Goal: Task Accomplishment & Management: Manage account settings

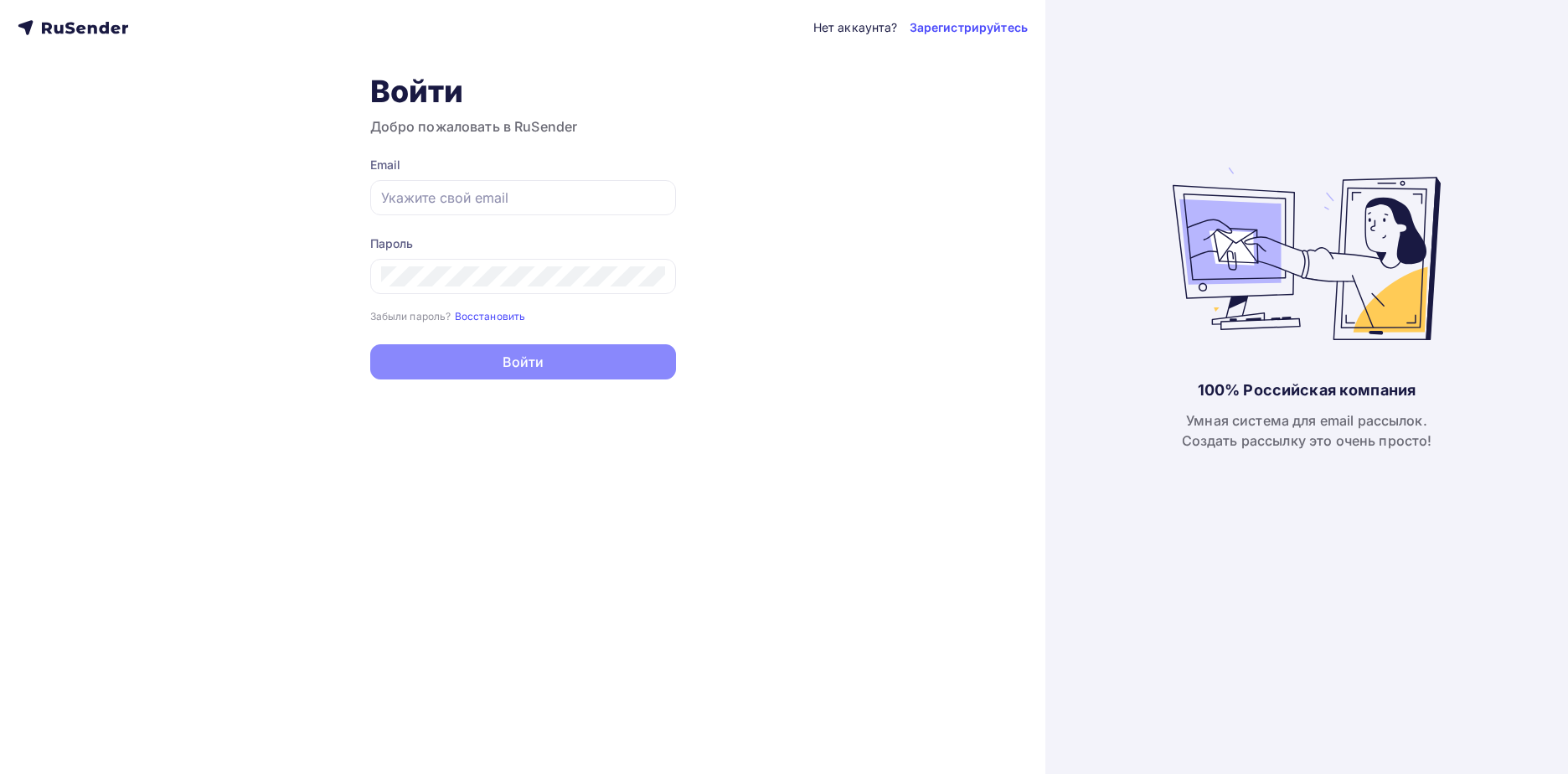
type input "[EMAIL_ADDRESS][DOMAIN_NAME]"
click at [623, 364] on button "Войти" at bounding box center [523, 361] width 306 height 35
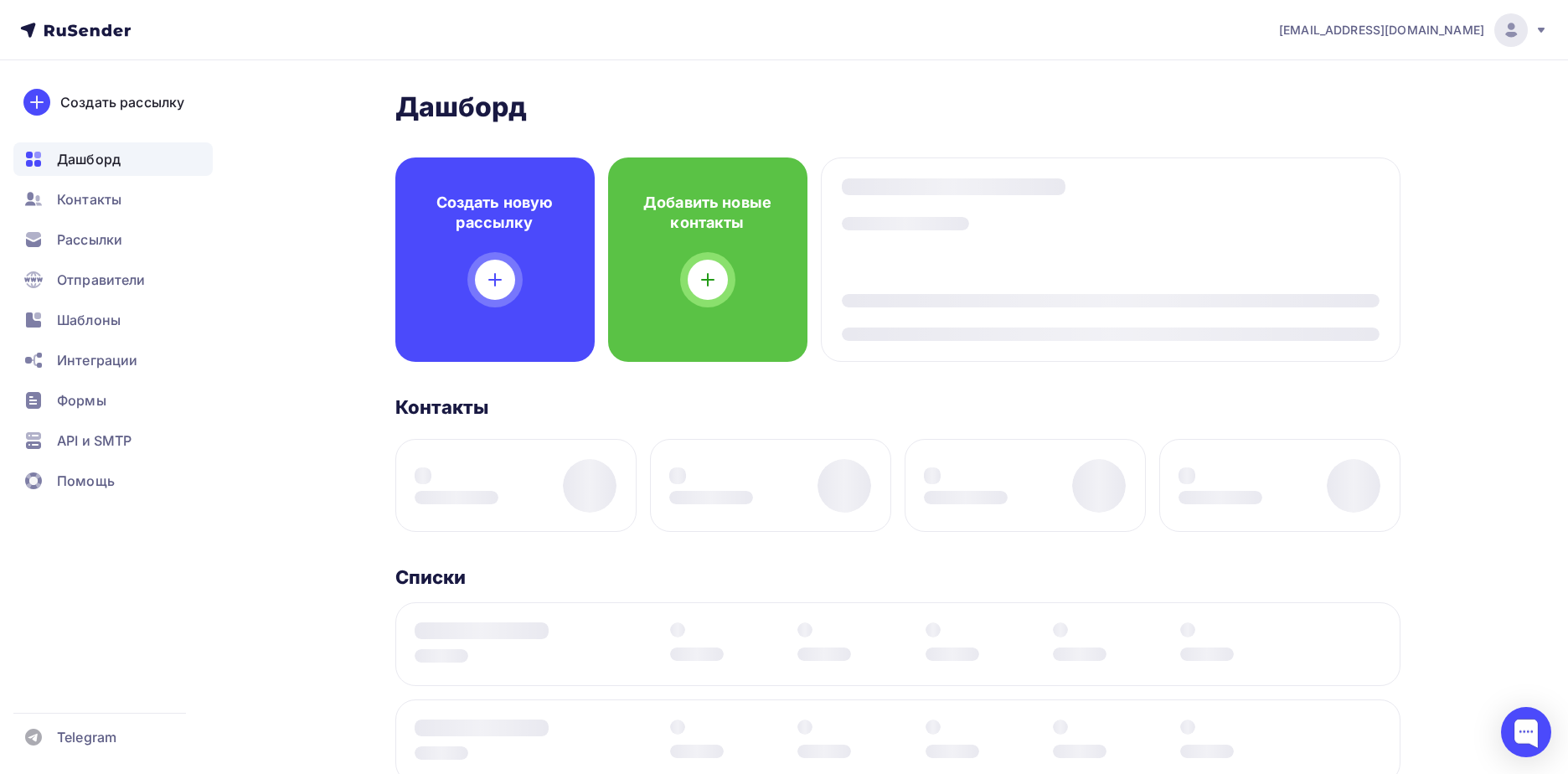
click at [623, 364] on div "[PERSON_NAME] Пару шагов, чтобы начать работу! Закрыть Выполните эти шаги, чтоб…" at bounding box center [897, 632] width 1005 height 1085
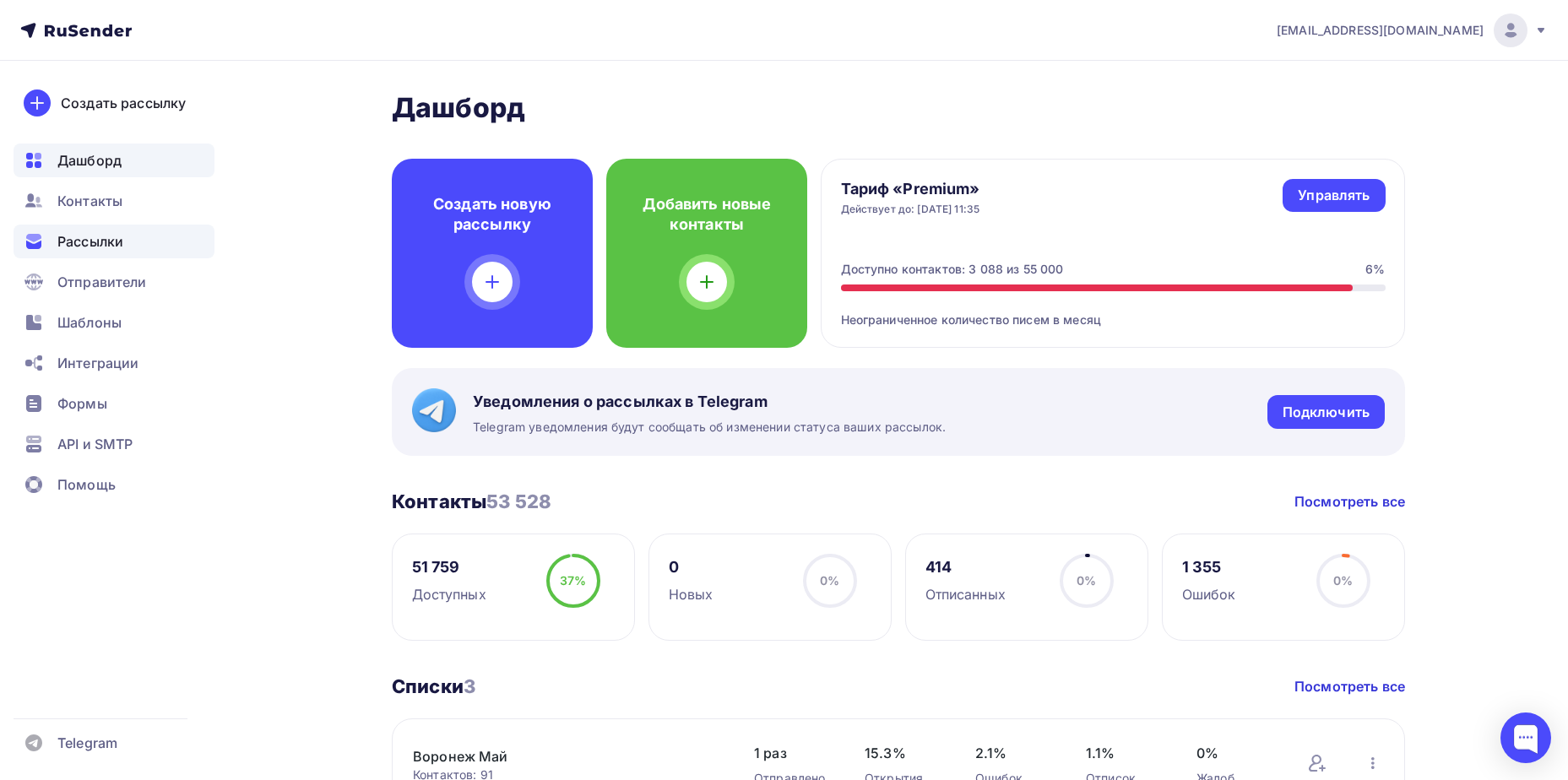
click at [118, 248] on span "Рассылки" at bounding box center [90, 241] width 66 height 21
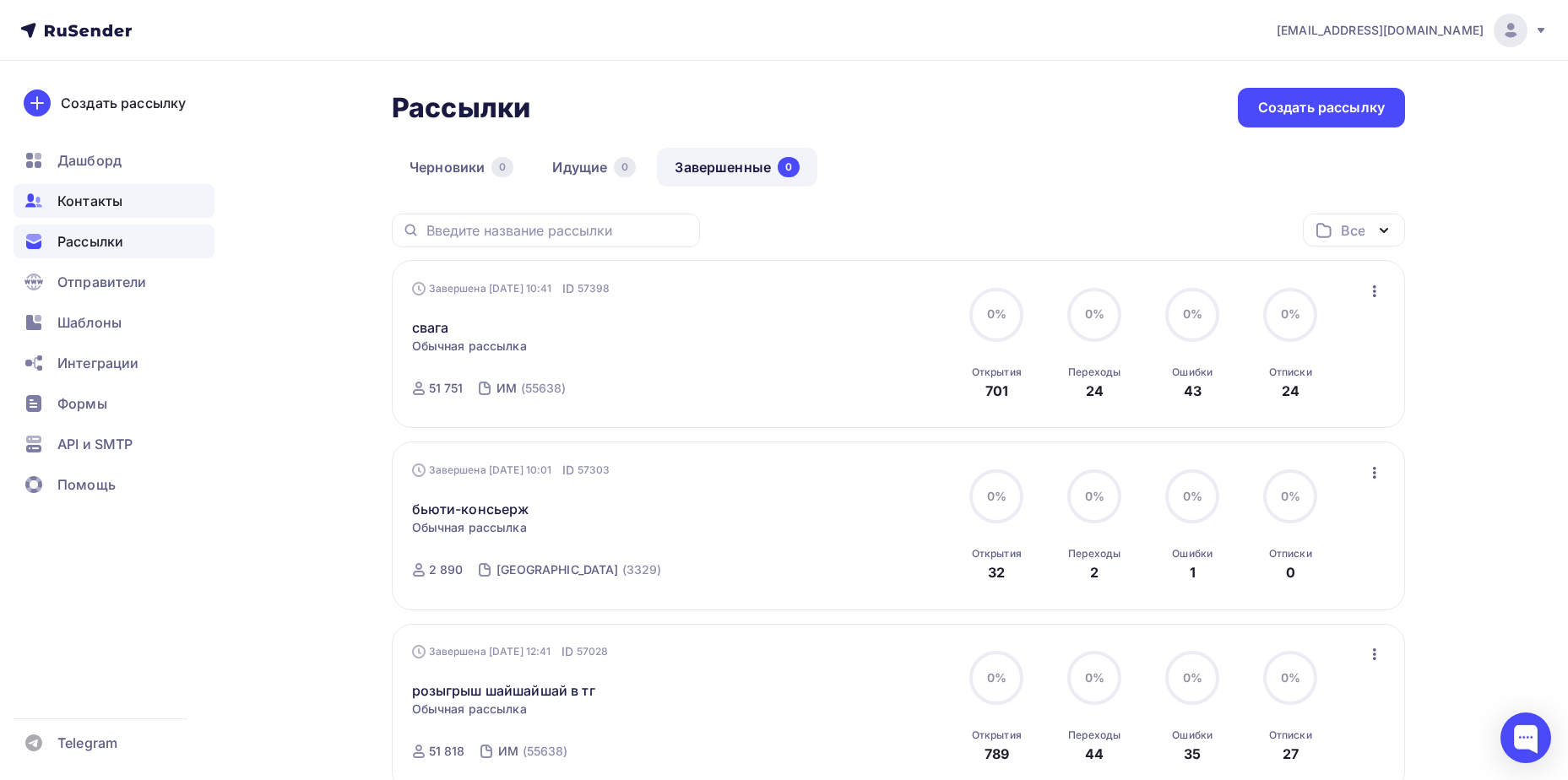
click at [105, 194] on span "Контакты" at bounding box center [90, 201] width 65 height 21
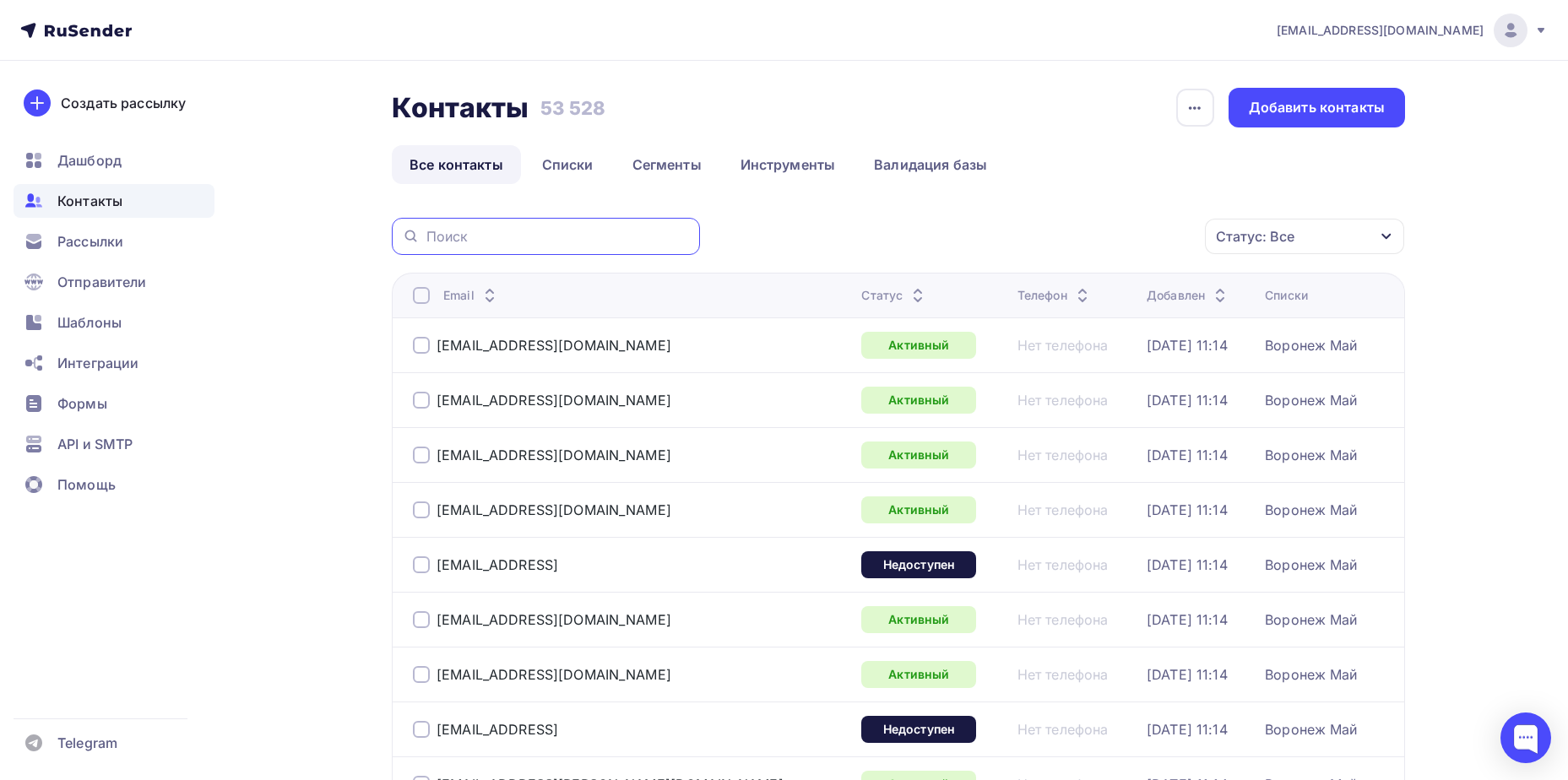
click at [555, 232] on input "text" at bounding box center [558, 236] width 264 height 19
paste input "[EMAIL_ADDRESS][DOMAIN_NAME]"
type input "[EMAIL_ADDRESS][DOMAIN_NAME]"
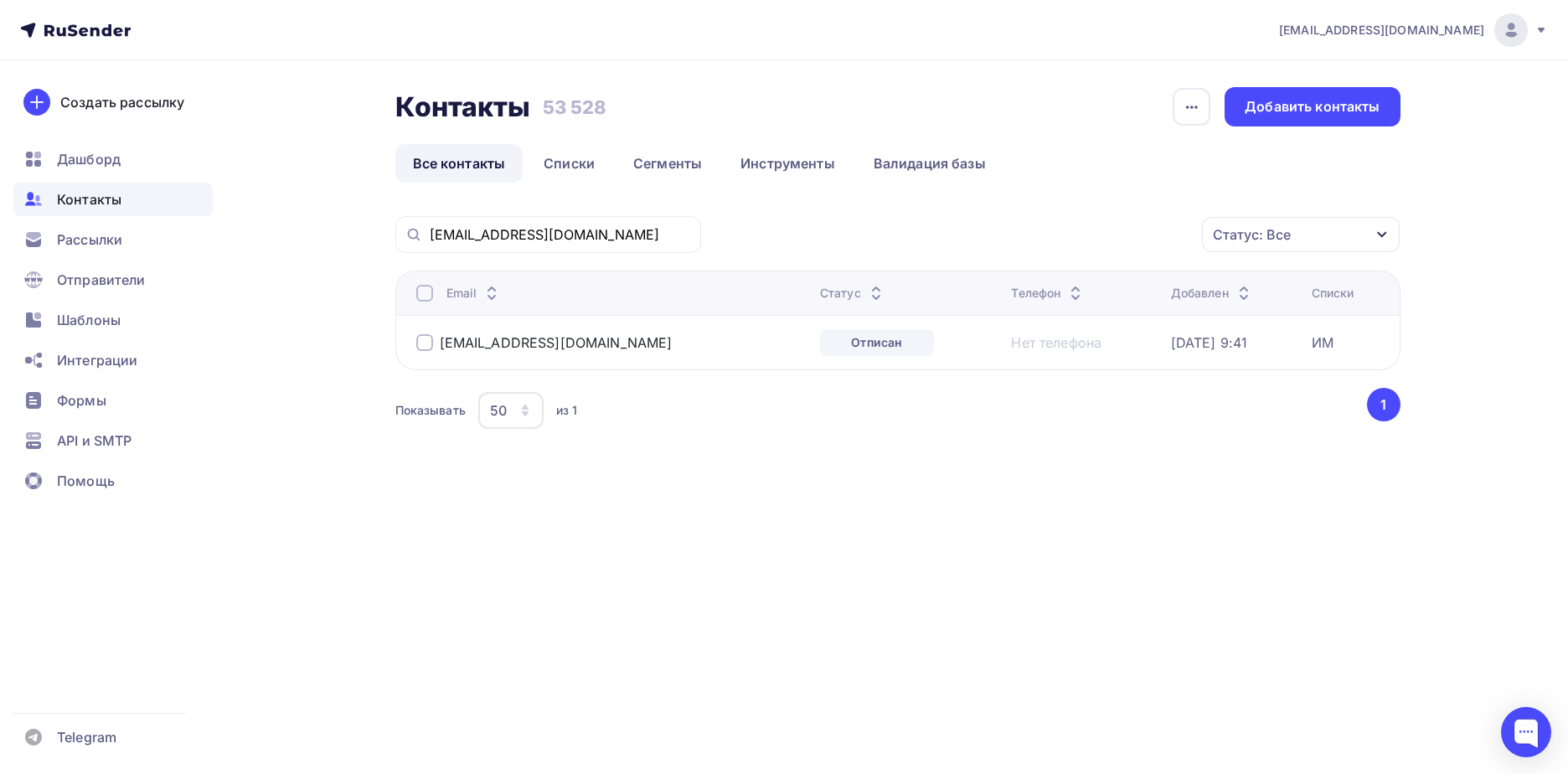
click at [422, 343] on div at bounding box center [425, 342] width 17 height 17
click at [1098, 244] on div "Действие" at bounding box center [1077, 234] width 221 height 32
click at [1063, 353] on div "Удалить" at bounding box center [1077, 351] width 181 height 20
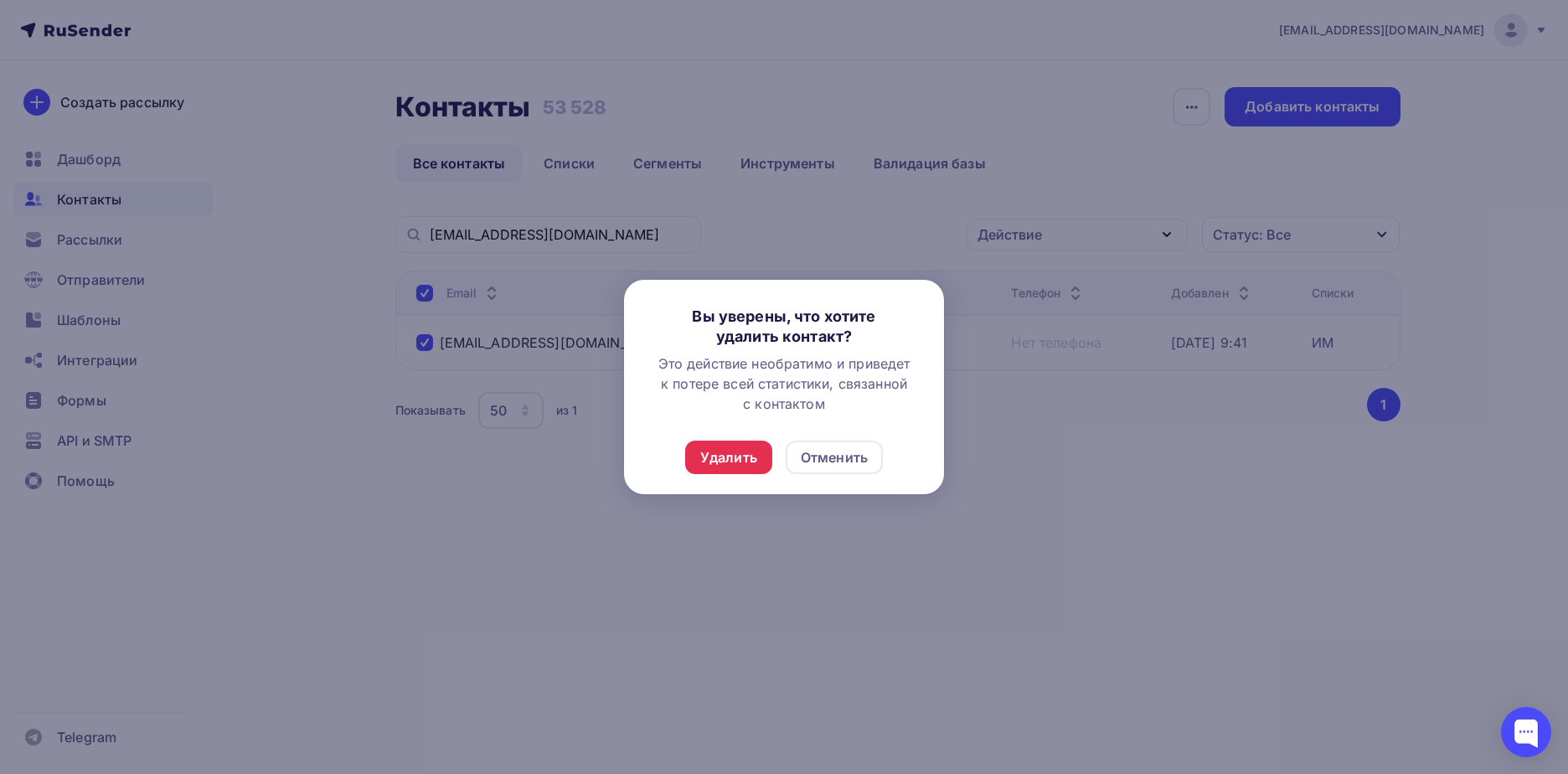
drag, startPoint x: 734, startPoint y: 456, endPoint x: 906, endPoint y: 619, distance: 237.0
click at [734, 457] on div "Удалить" at bounding box center [728, 458] width 57 height 20
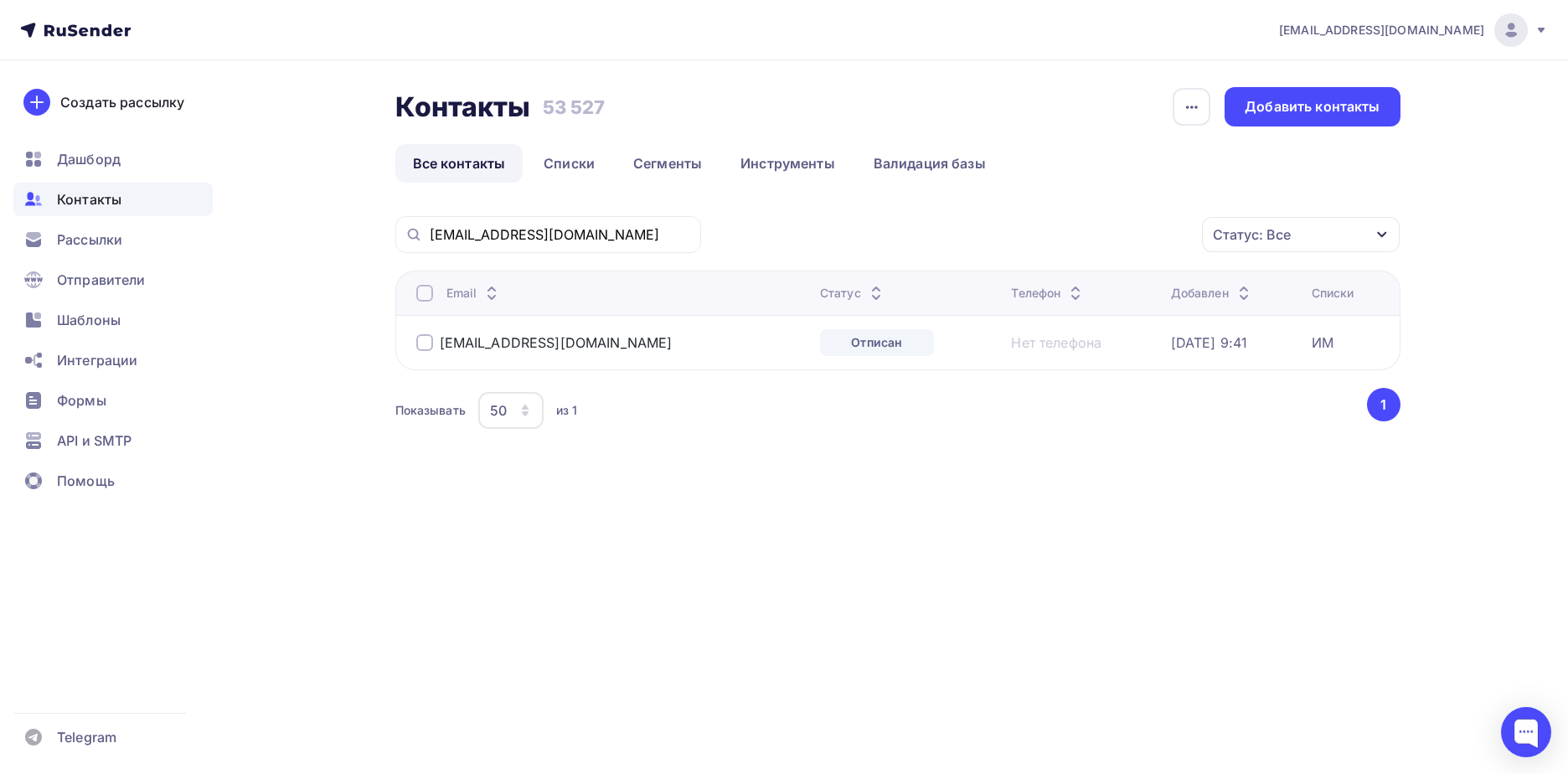
click at [420, 343] on div at bounding box center [425, 342] width 17 height 17
click at [1080, 233] on div "Действие" at bounding box center [1077, 234] width 221 height 32
click at [1077, 354] on div "Удалить" at bounding box center [1077, 351] width 181 height 20
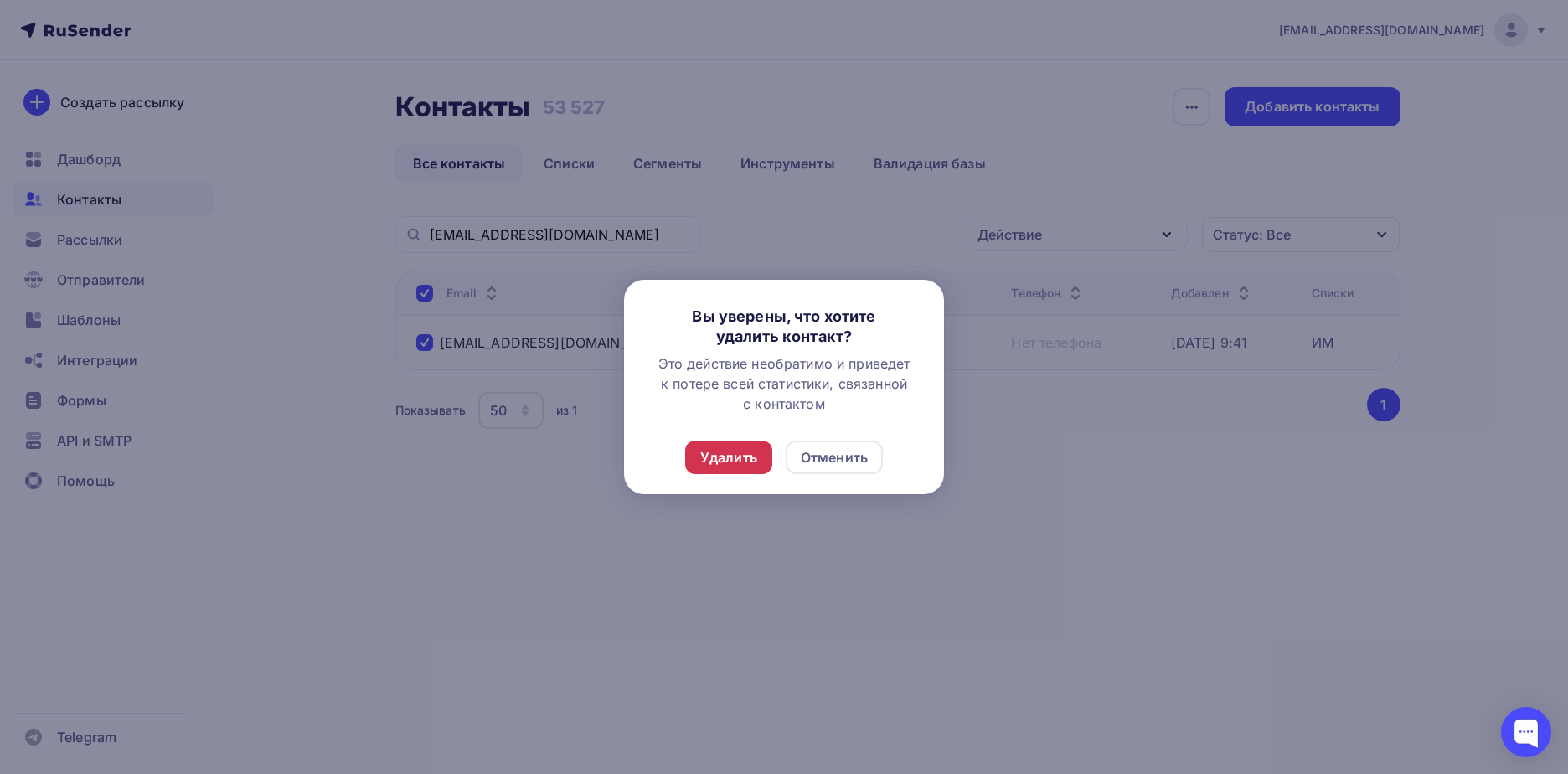
click at [742, 456] on div "Удалить" at bounding box center [728, 458] width 57 height 20
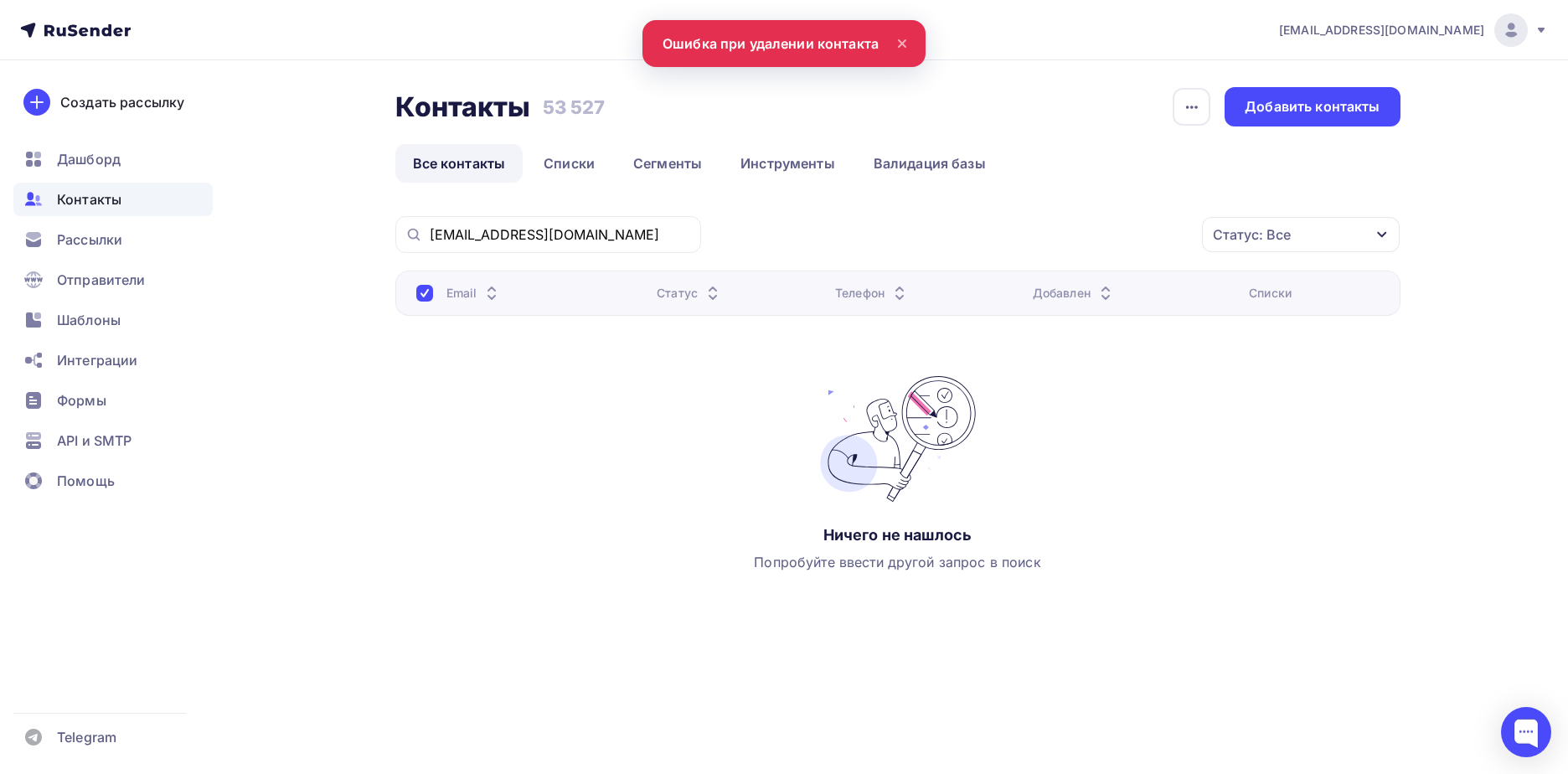
click at [424, 296] on div at bounding box center [425, 293] width 17 height 17
drag, startPoint x: 606, startPoint y: 229, endPoint x: 407, endPoint y: 230, distance: 199.0
click at [407, 230] on div "[EMAIL_ADDRESS][DOMAIN_NAME]" at bounding box center [548, 234] width 306 height 37
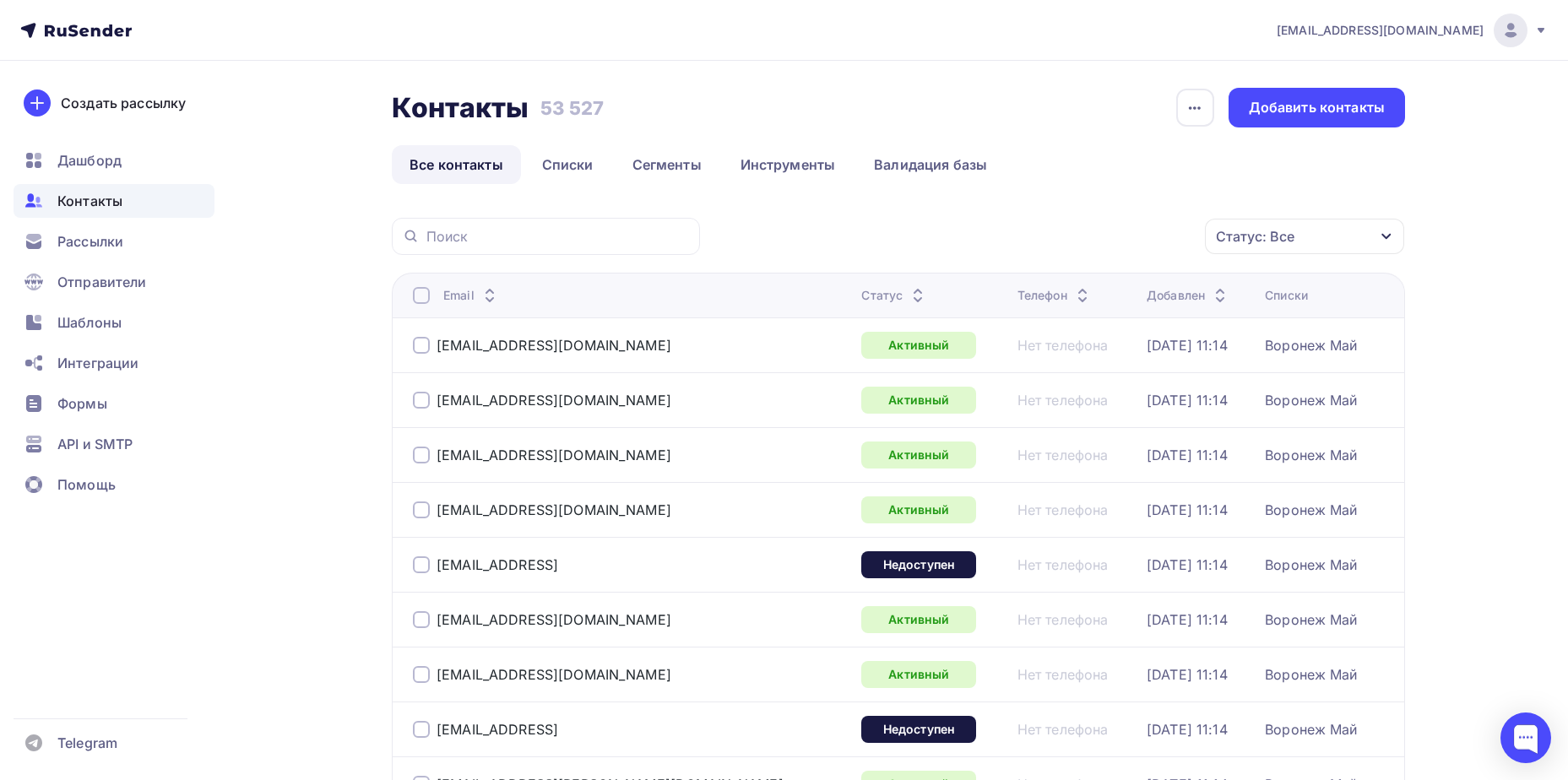
click at [1237, 240] on div "Статус: Все" at bounding box center [1255, 236] width 79 height 21
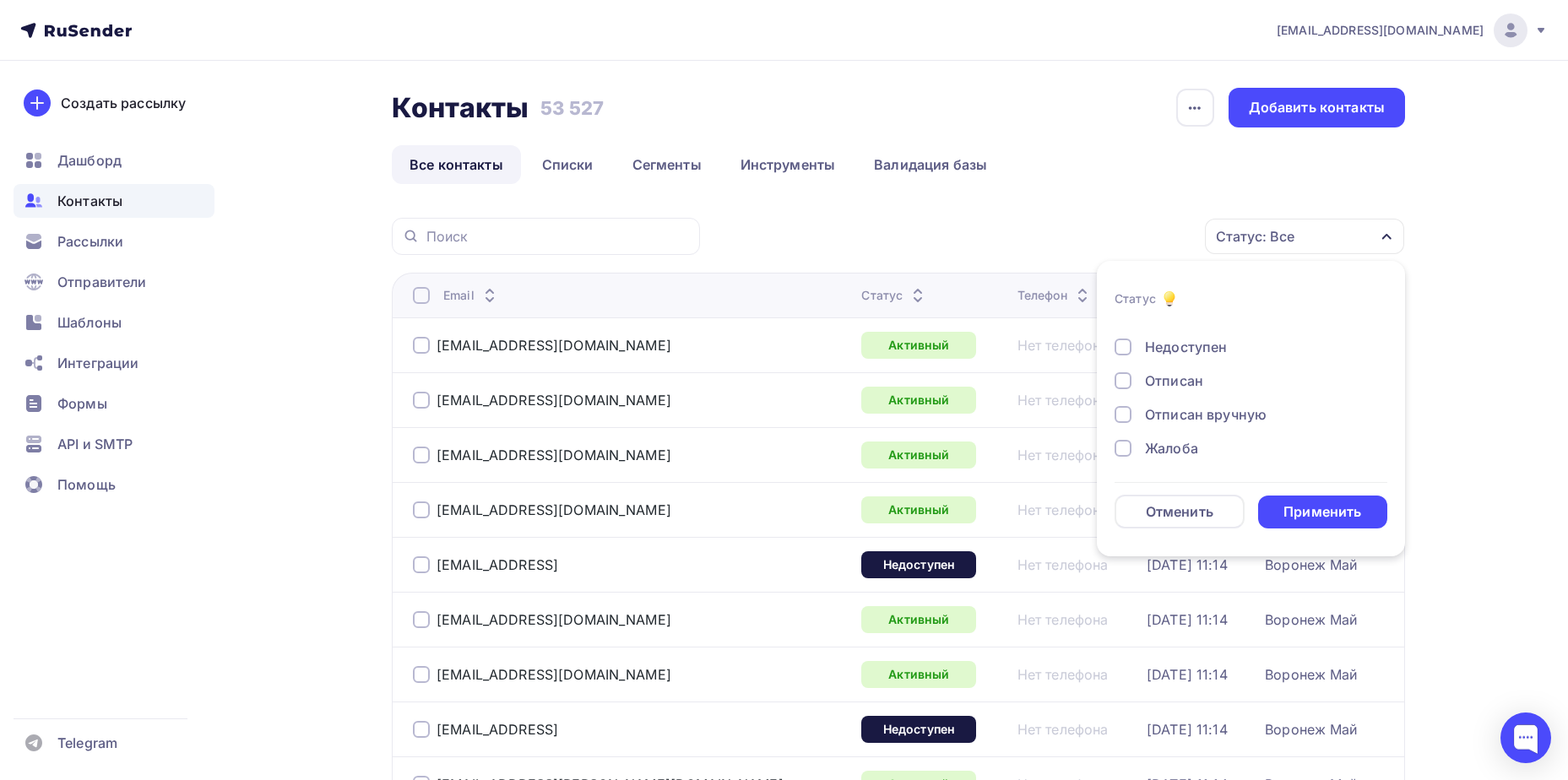
scroll to position [122, 0]
click at [1178, 385] on div "Отписан" at bounding box center [1174, 379] width 58 height 21
click at [1306, 518] on div "Применить" at bounding box center [1322, 512] width 78 height 20
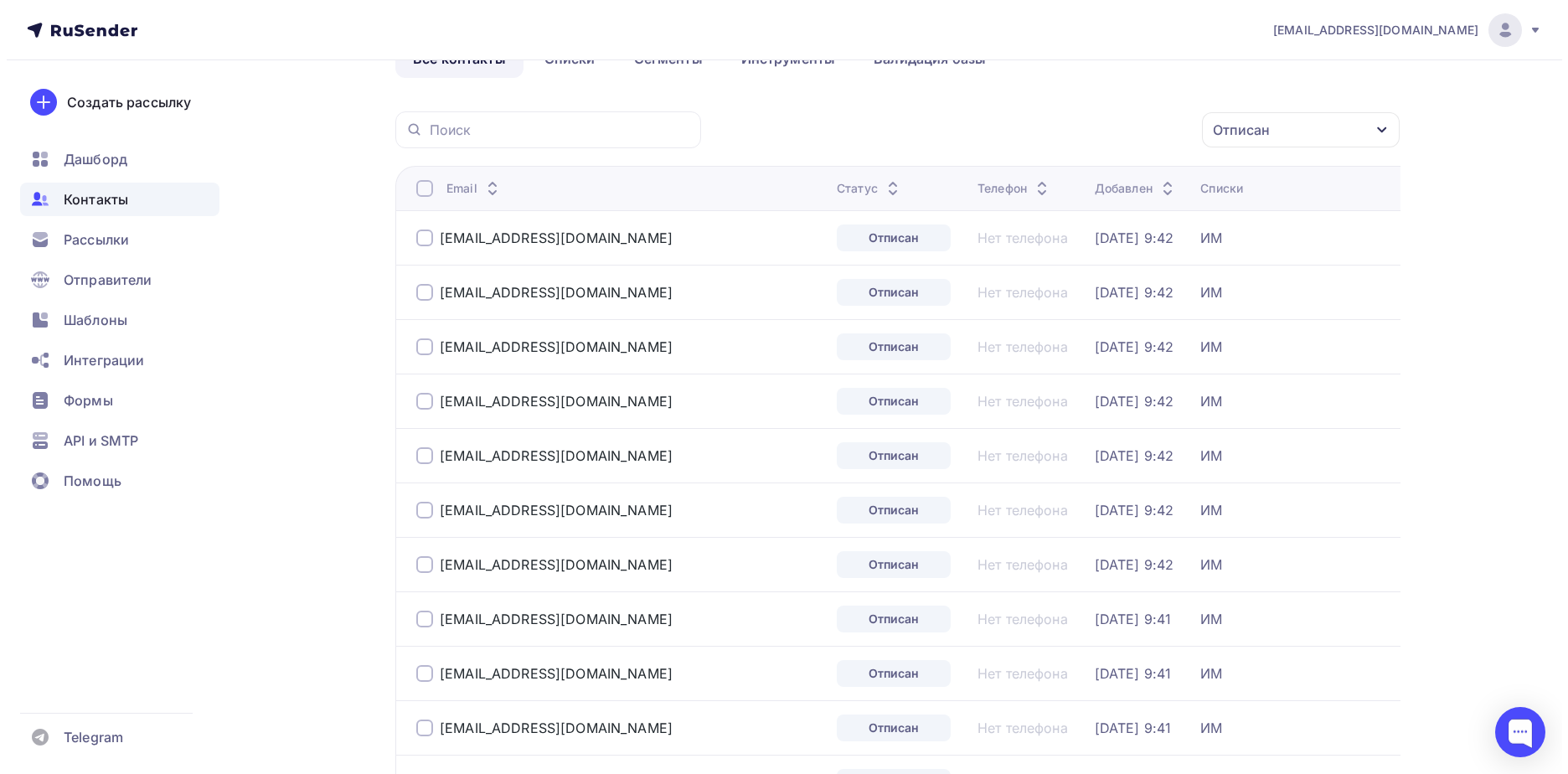
scroll to position [0, 0]
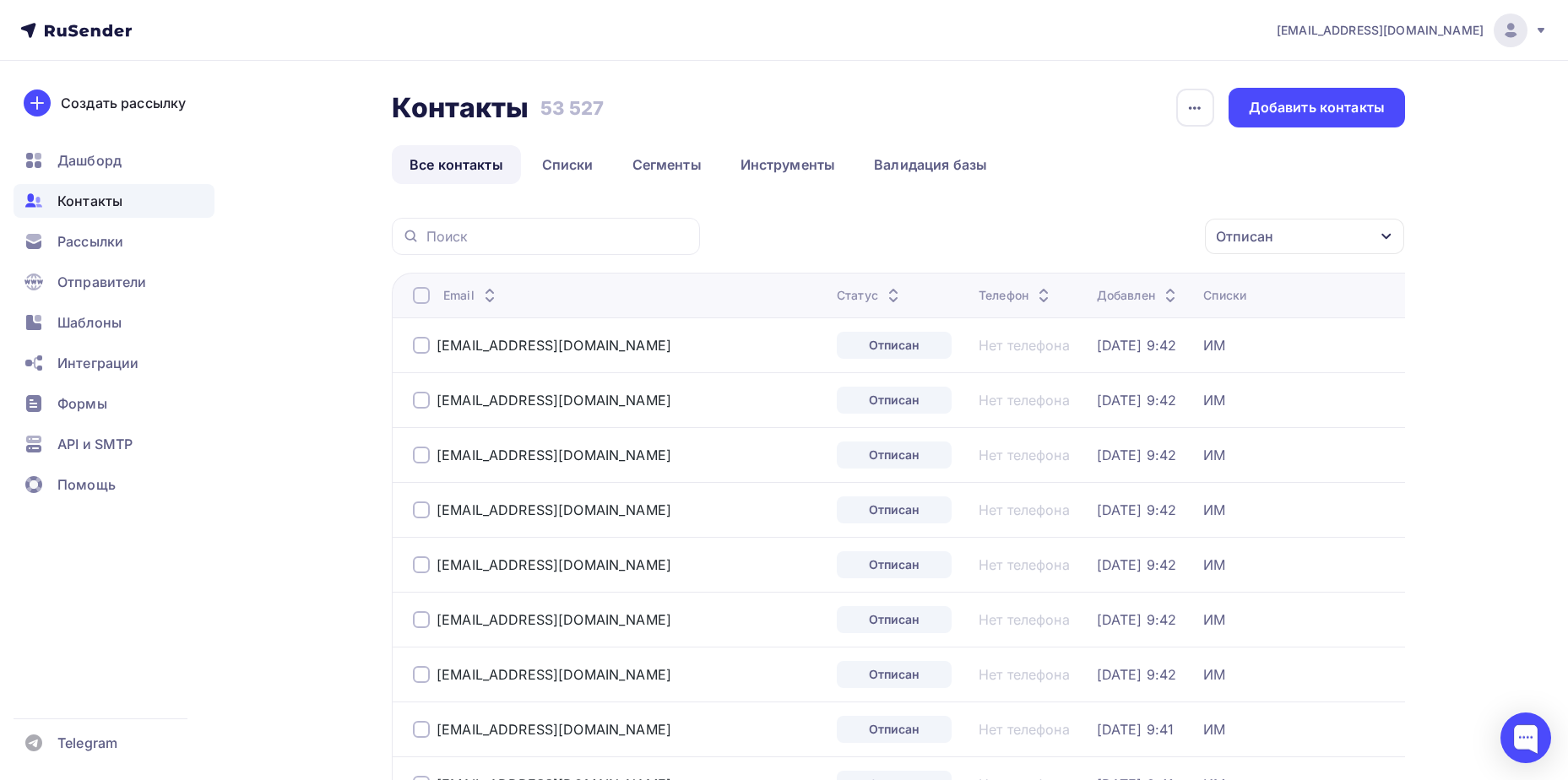
click at [416, 291] on div at bounding box center [421, 295] width 17 height 17
click at [1068, 238] on div "Действие" at bounding box center [1079, 236] width 223 height 33
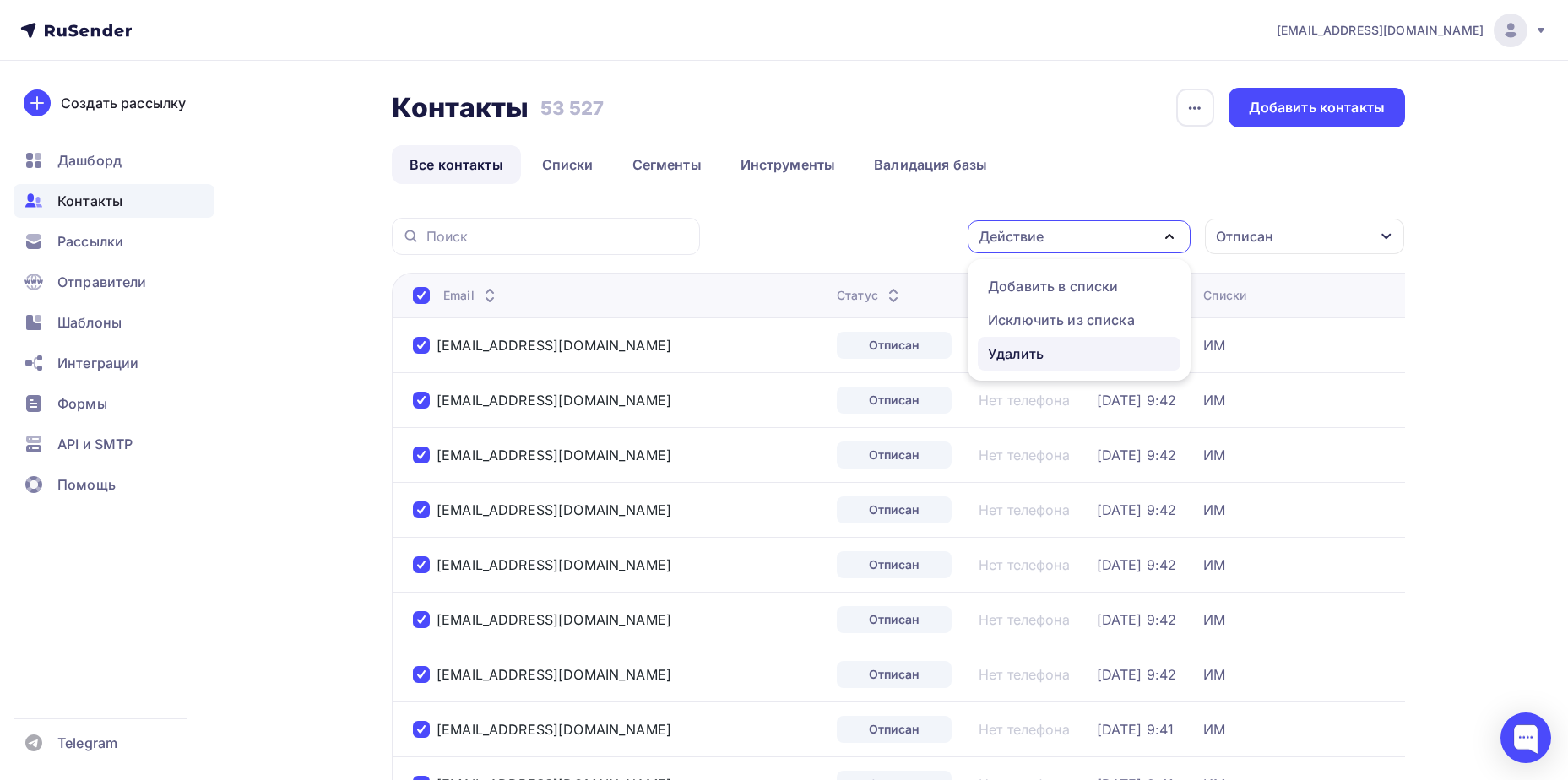
click at [1063, 344] on div "Удалить" at bounding box center [1079, 354] width 182 height 21
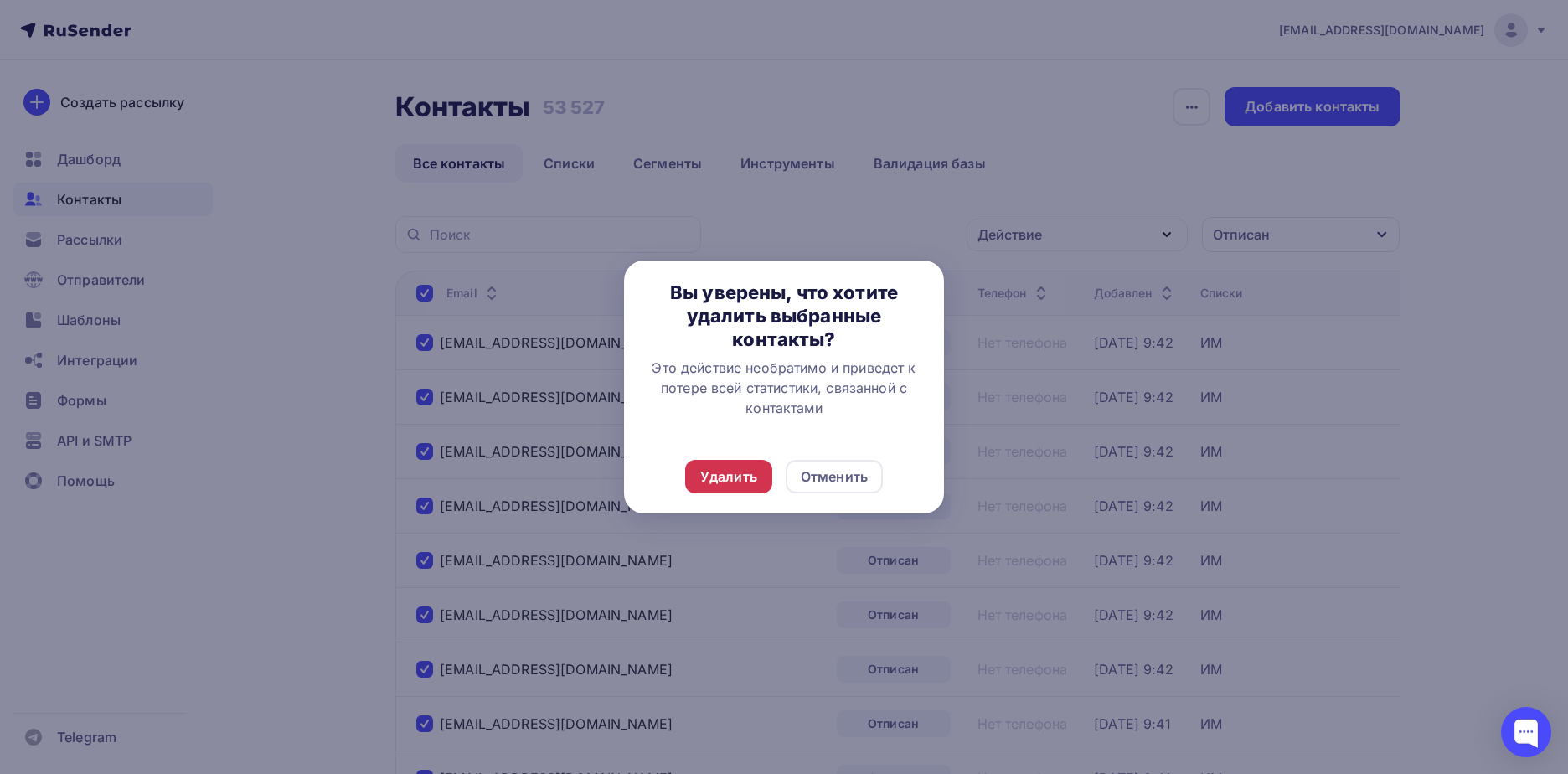
click at [764, 466] on div "Удалить" at bounding box center [729, 476] width 87 height 33
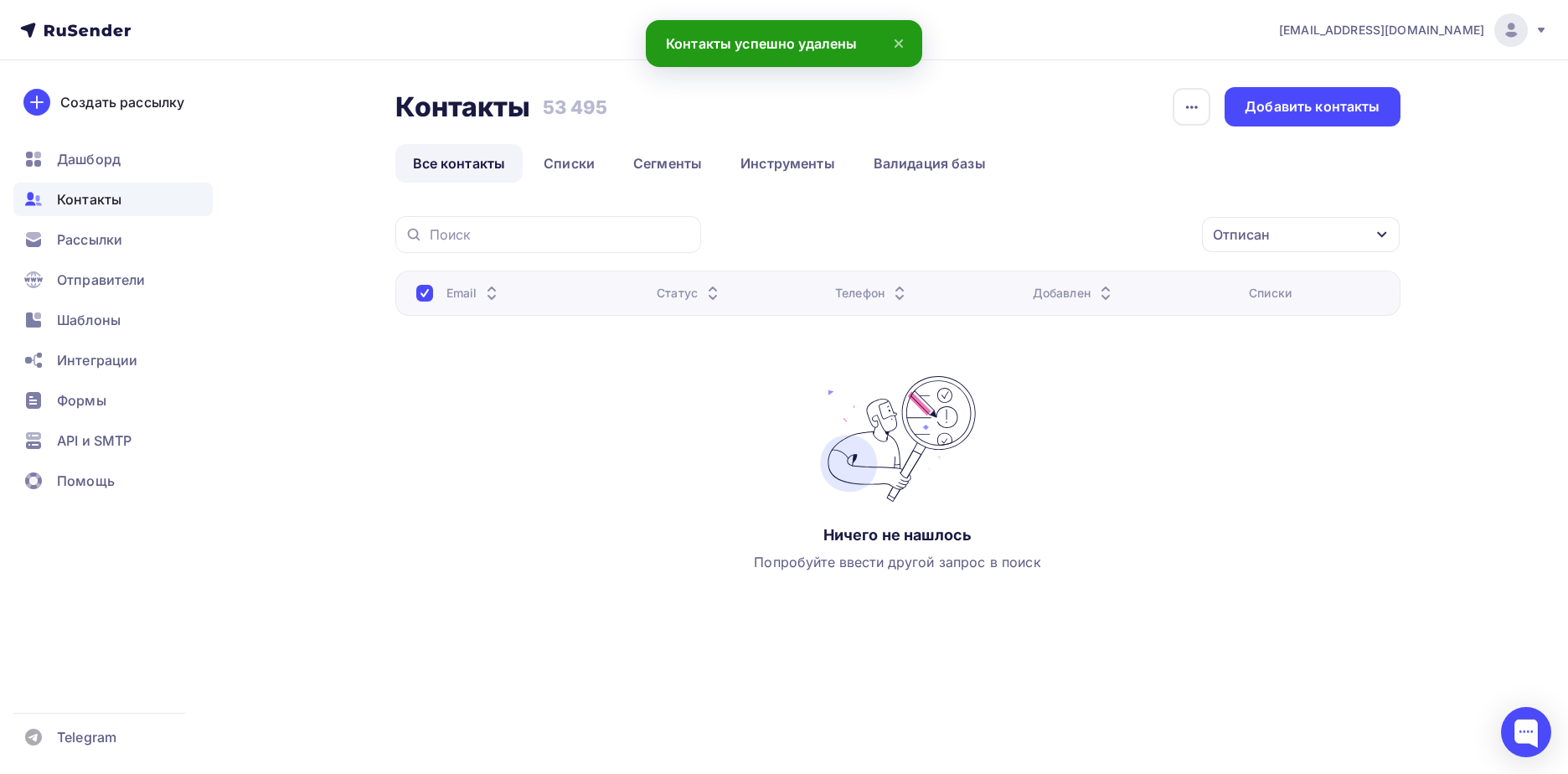
click at [423, 294] on div at bounding box center [425, 293] width 17 height 17
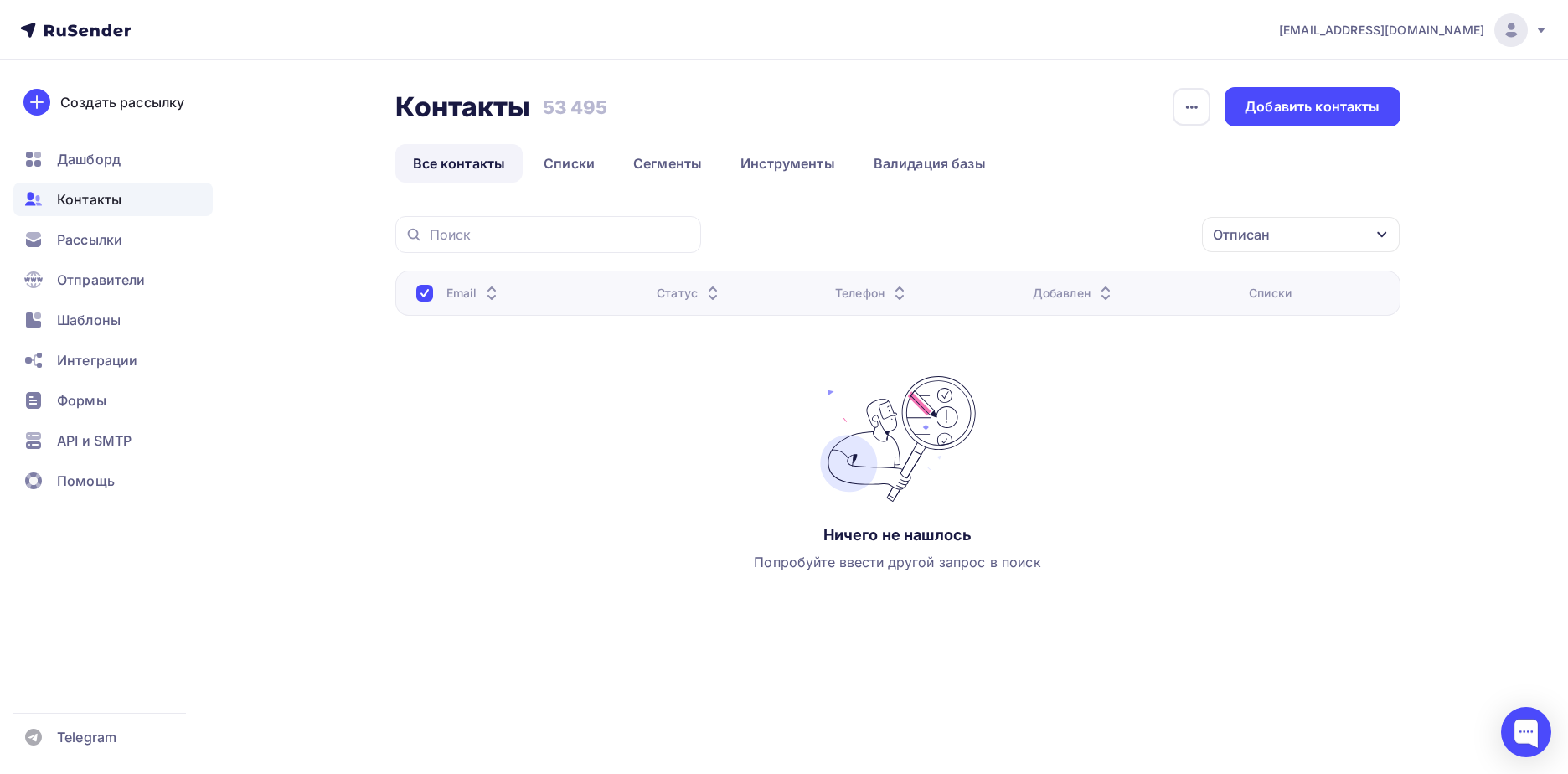
click at [424, 293] on div at bounding box center [425, 293] width 17 height 17
click at [431, 297] on div at bounding box center [425, 293] width 17 height 17
click at [418, 296] on div at bounding box center [425, 293] width 17 height 17
